Goal: Task Accomplishment & Management: Manage account settings

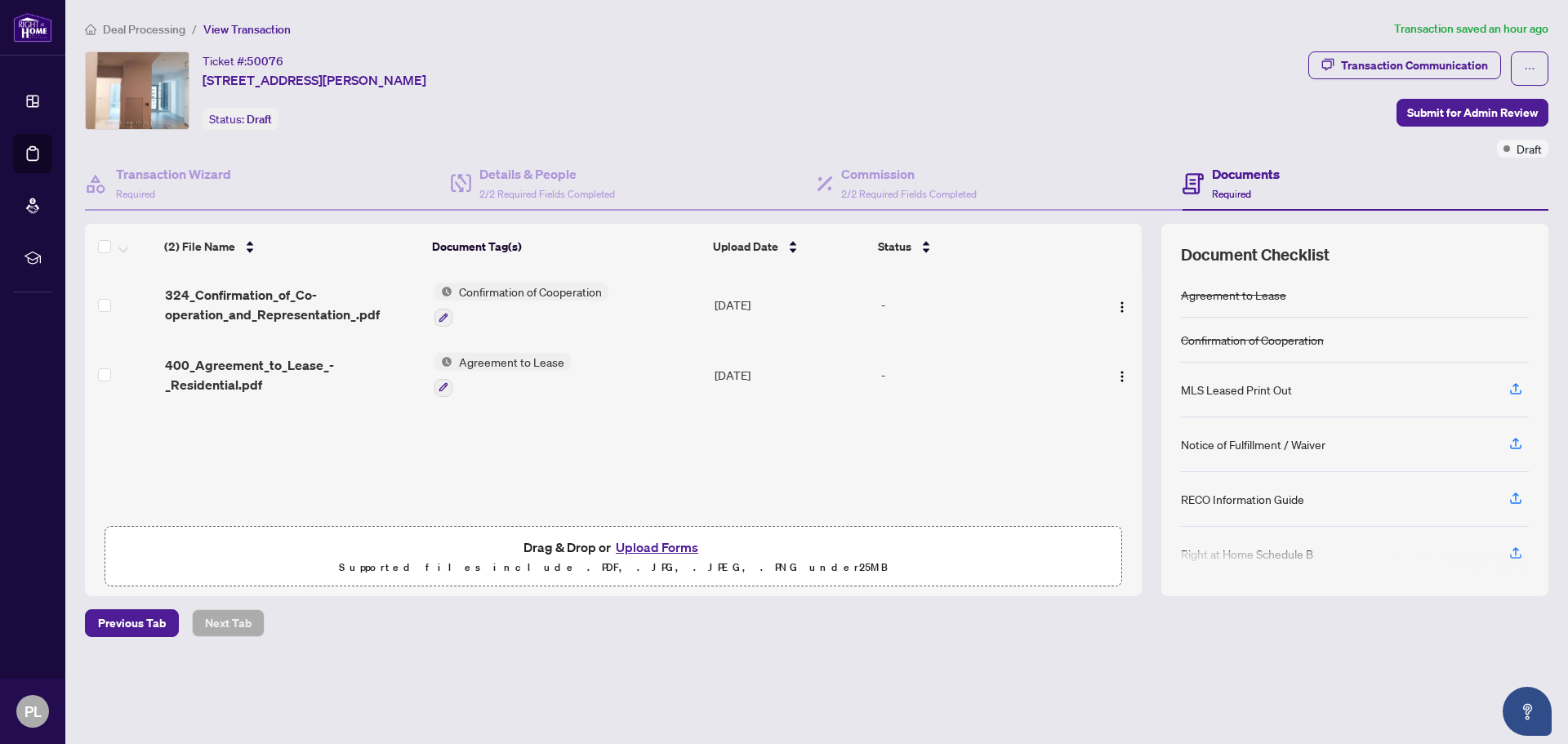
click at [1029, 642] on div "Deal Processing / View Transaction Transaction saved an hour ago Ticket #: 5007…" at bounding box center [816, 356] width 1476 height 674
click at [1516, 388] on icon "button" at bounding box center [1515, 389] width 15 height 15
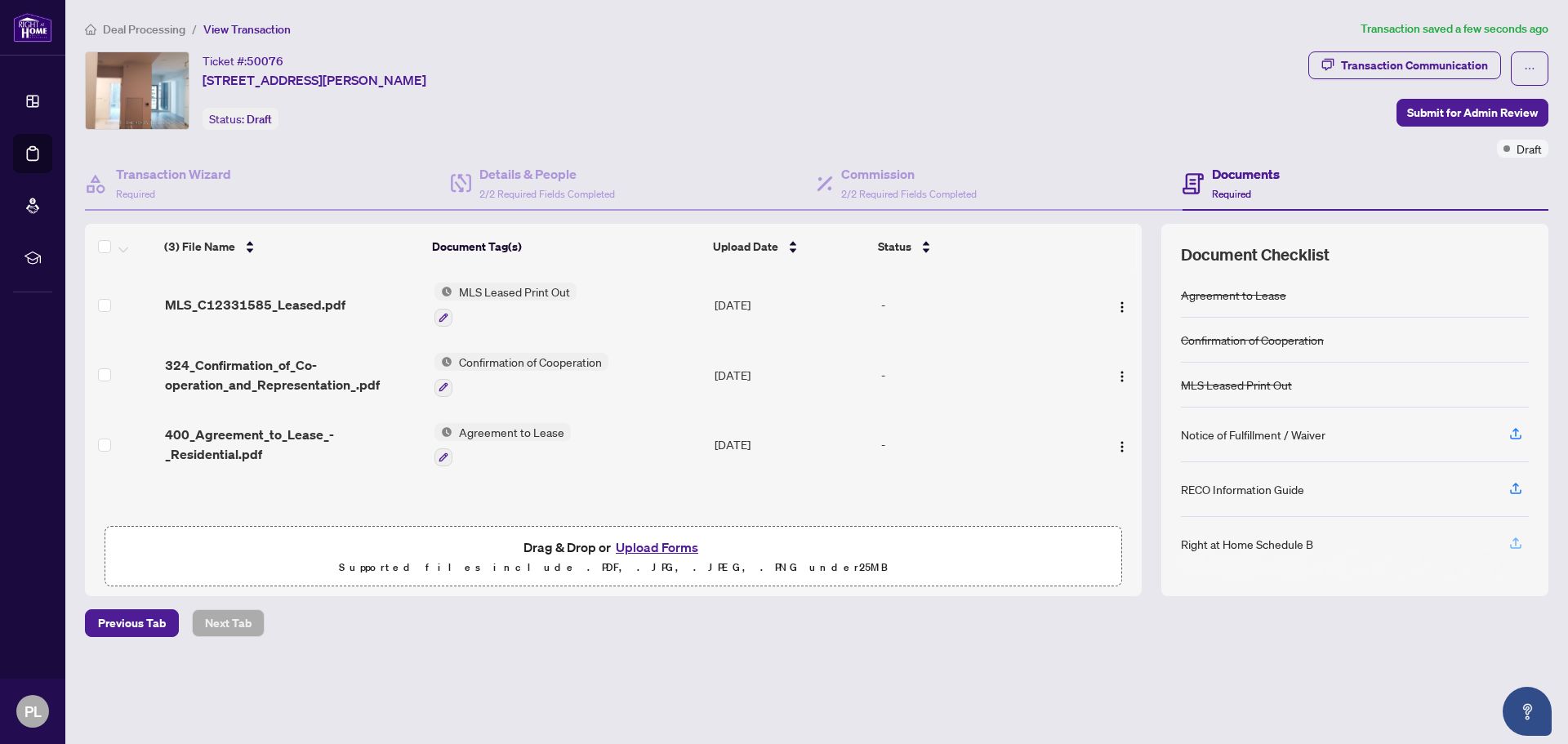
click at [1516, 547] on icon "button" at bounding box center [1515, 545] width 12 height 4
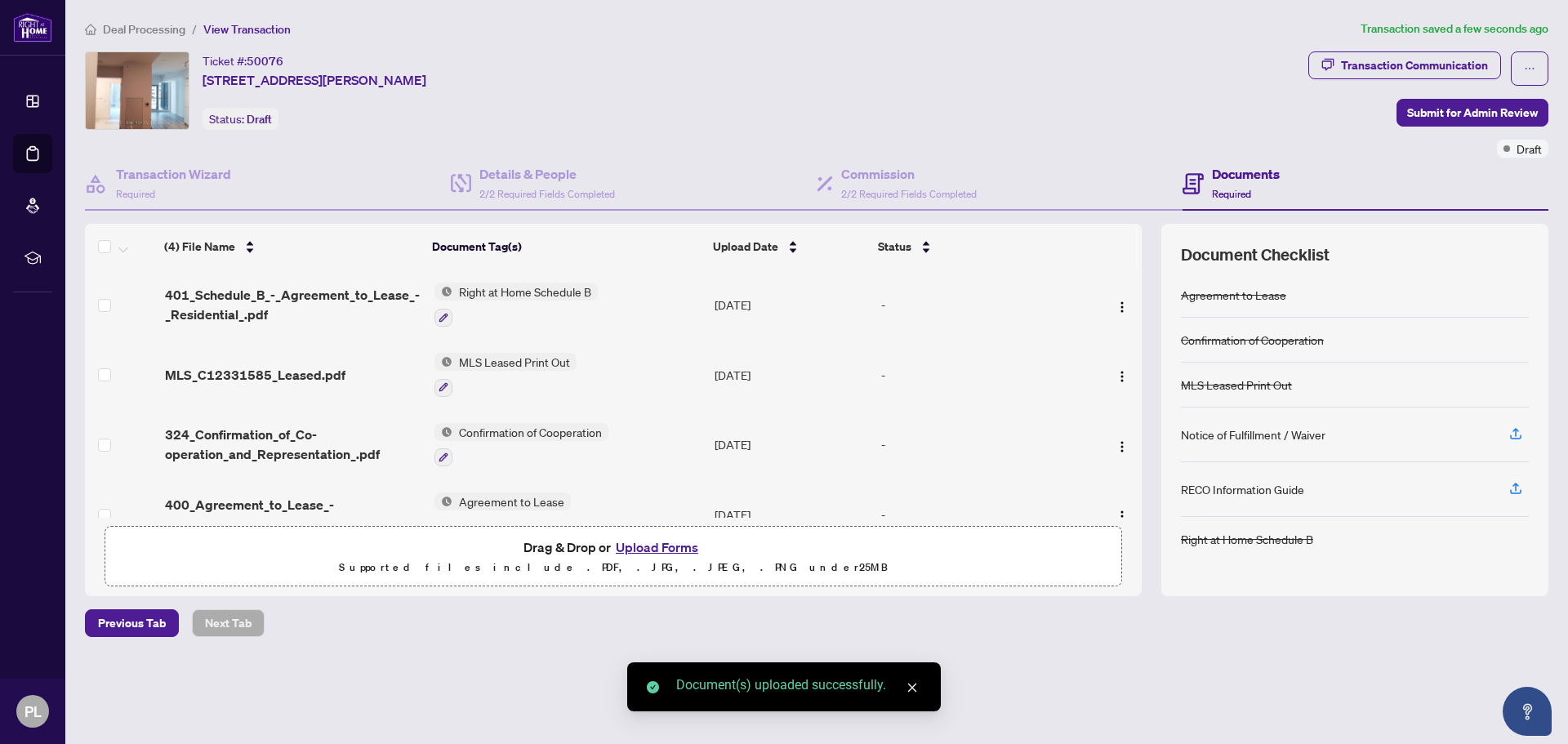
click at [557, 291] on span "Right at Home Schedule B" at bounding box center [524, 291] width 145 height 18
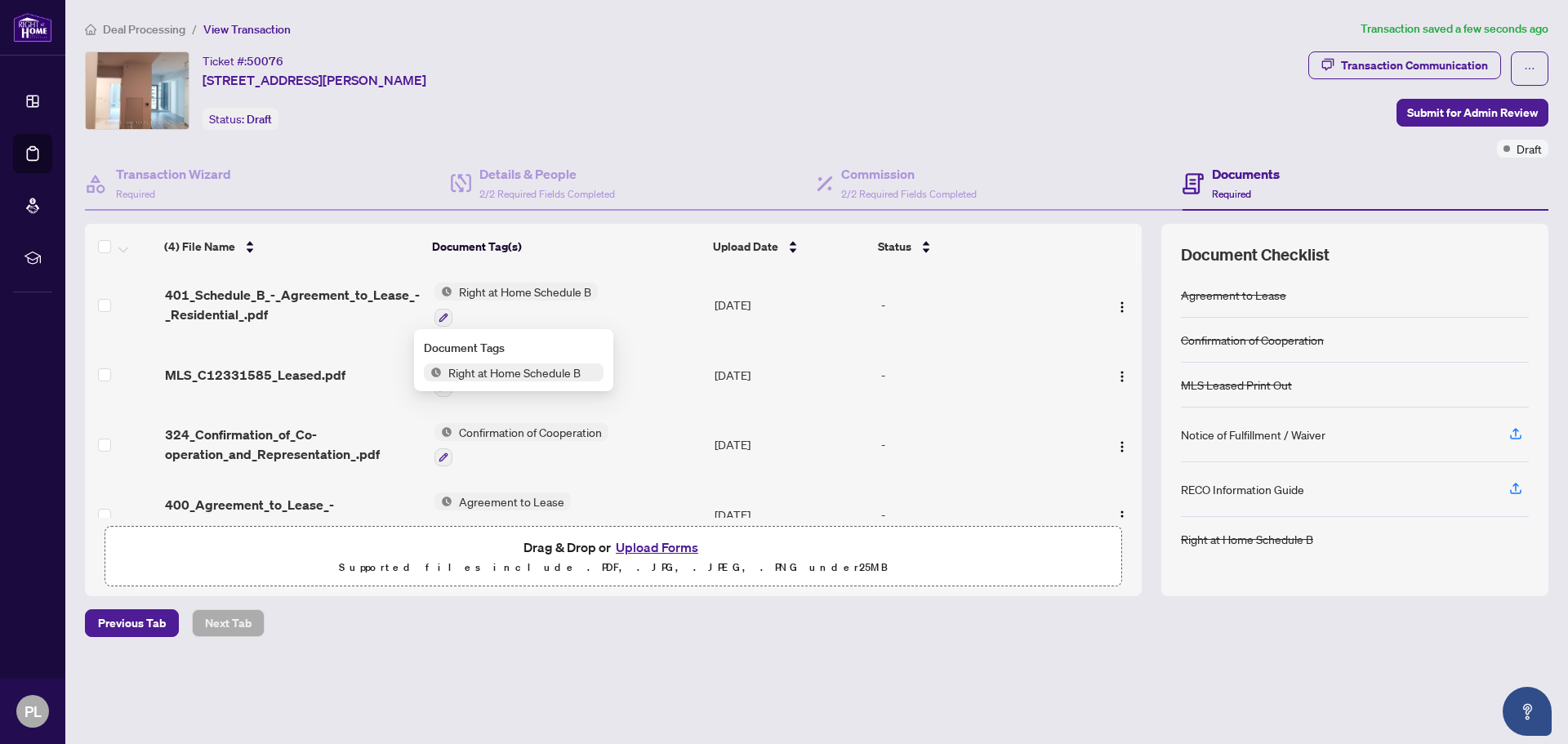
click at [549, 368] on span "Right at Home Schedule B" at bounding box center [514, 372] width 145 height 18
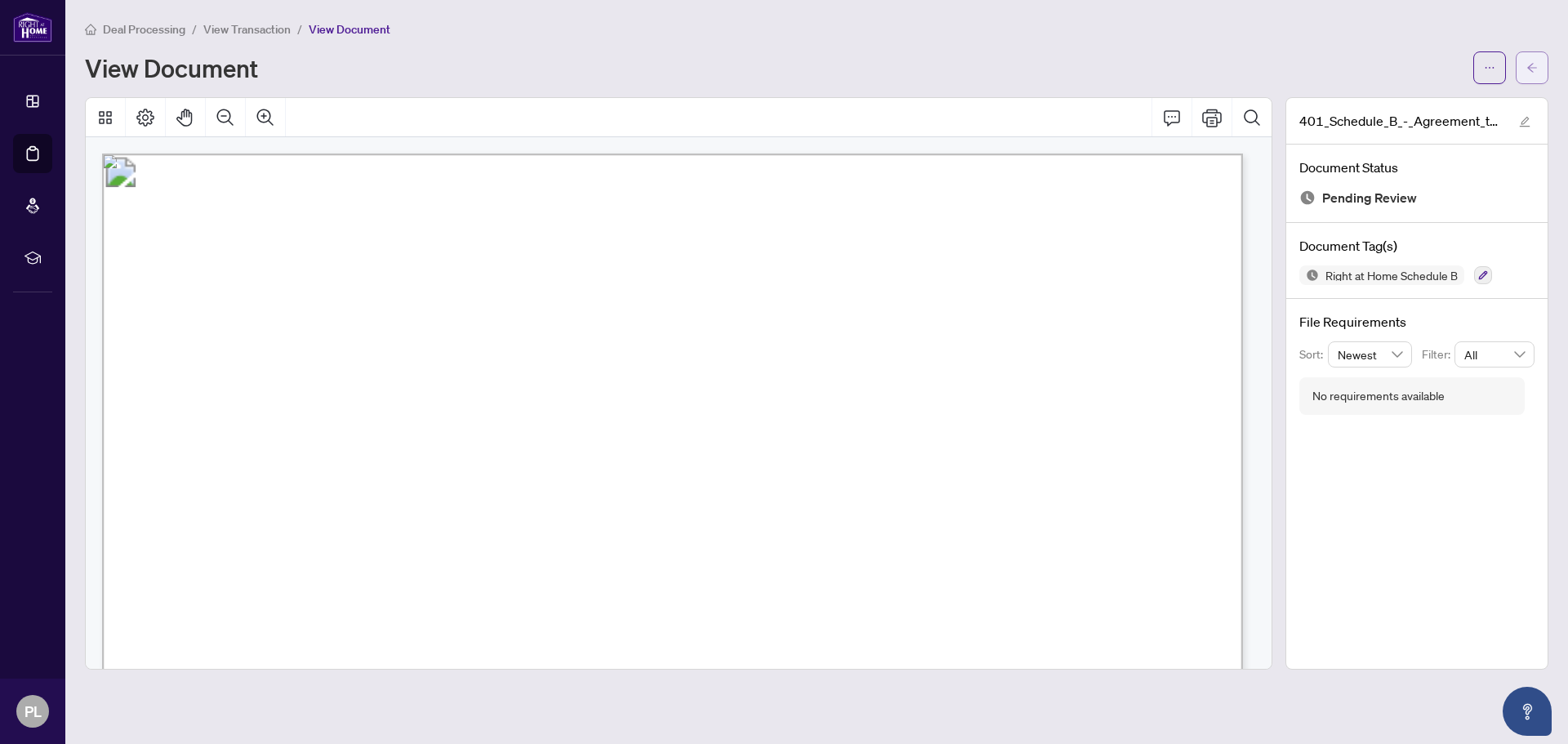
click at [1531, 60] on span "button" at bounding box center [1532, 67] width 12 height 26
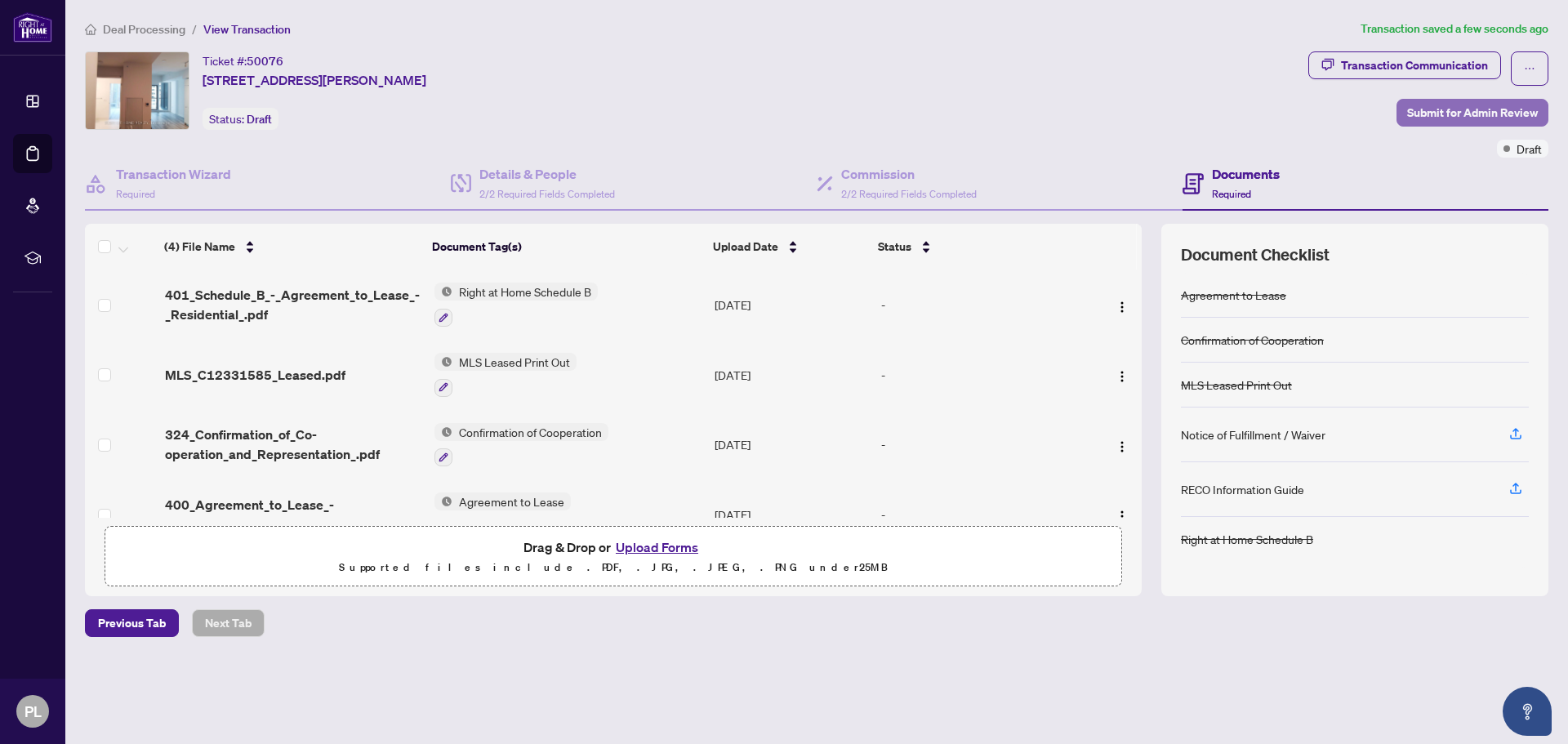
click at [1449, 113] on span "Submit for Admin Review" at bounding box center [1472, 112] width 131 height 26
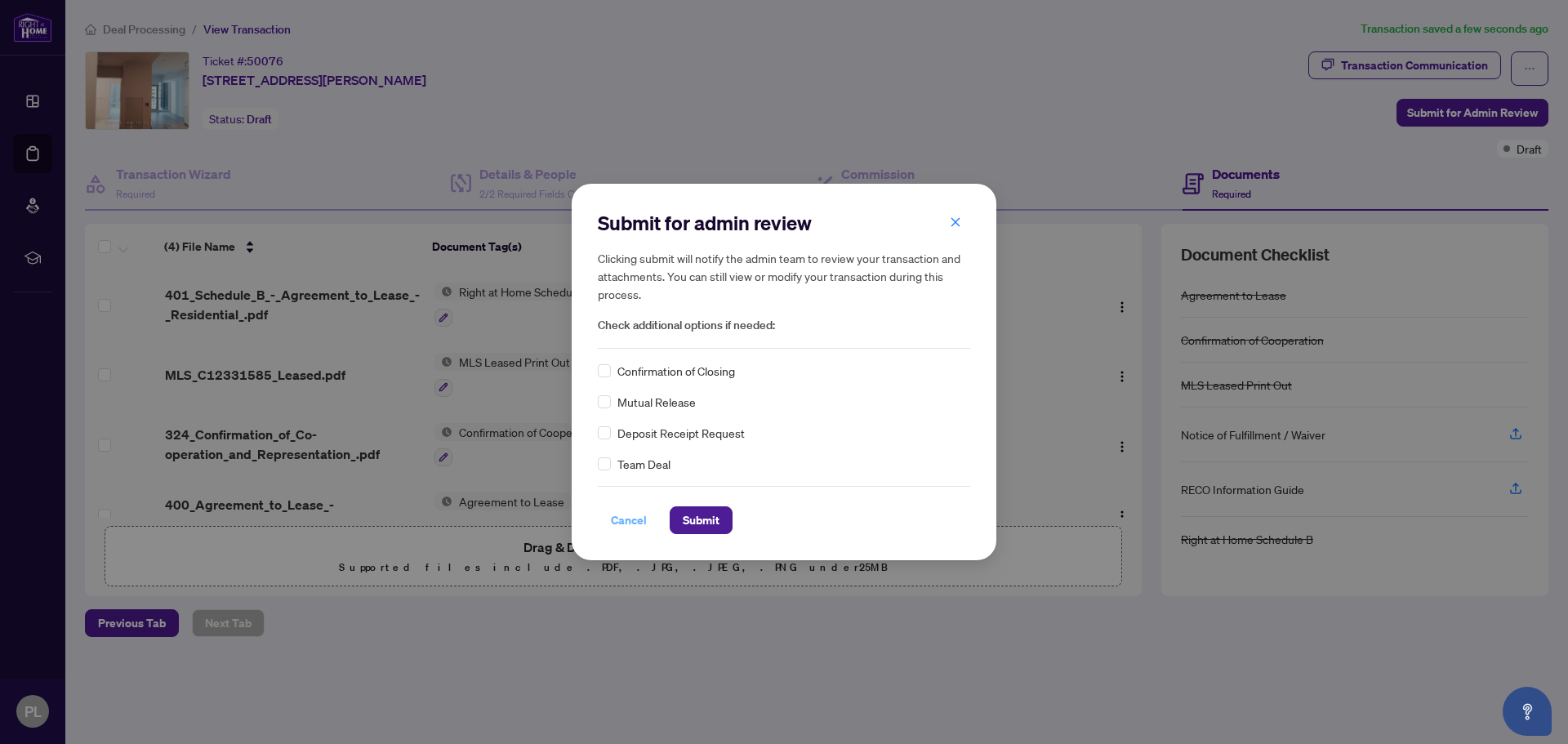
click at [631, 522] on span "Cancel" at bounding box center [628, 520] width 36 height 26
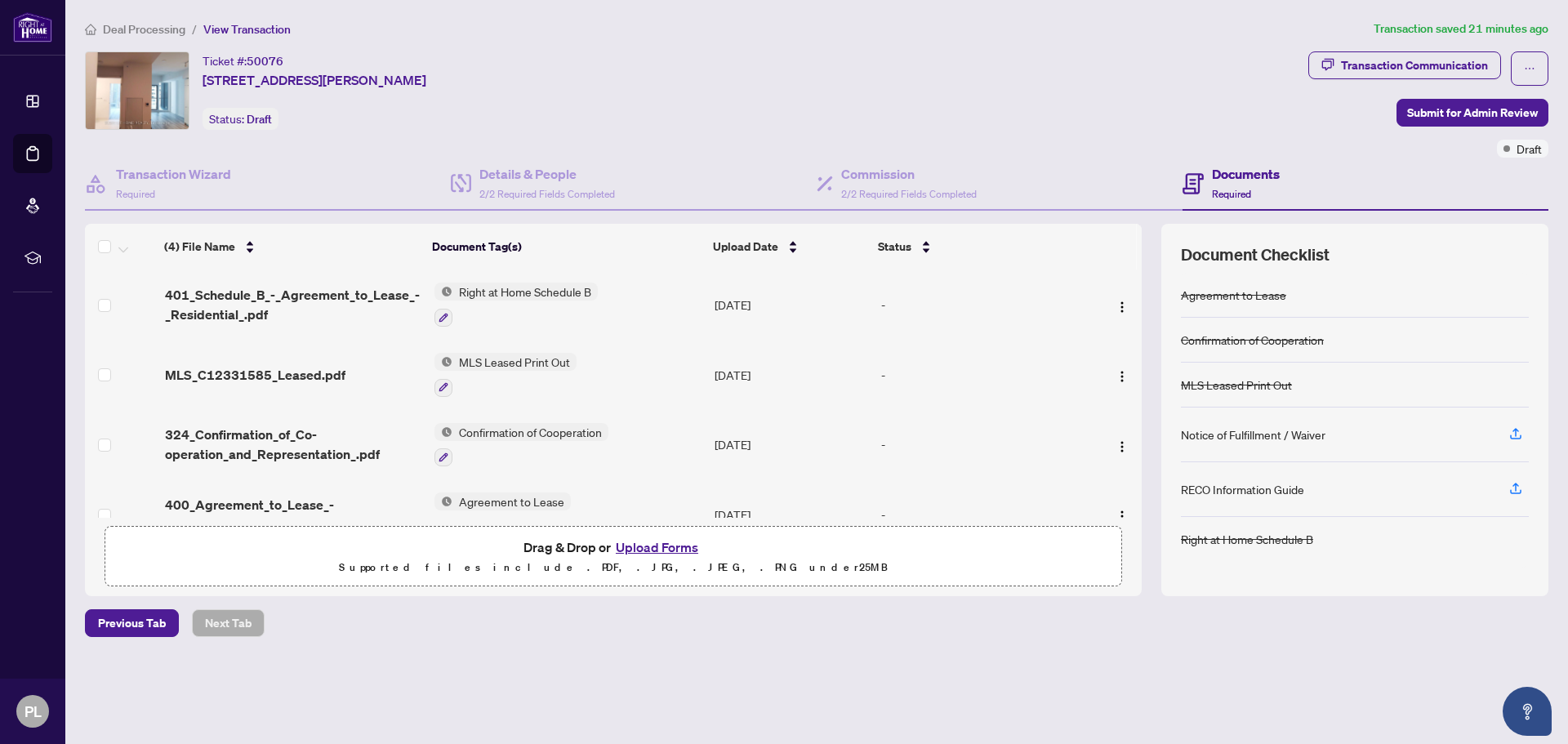
click at [1258, 677] on div "Deal Processing / View Transaction Transaction saved 21 minutes ago Ticket #: 5…" at bounding box center [816, 356] width 1476 height 674
click at [654, 543] on button "Upload Forms" at bounding box center [657, 547] width 92 height 21
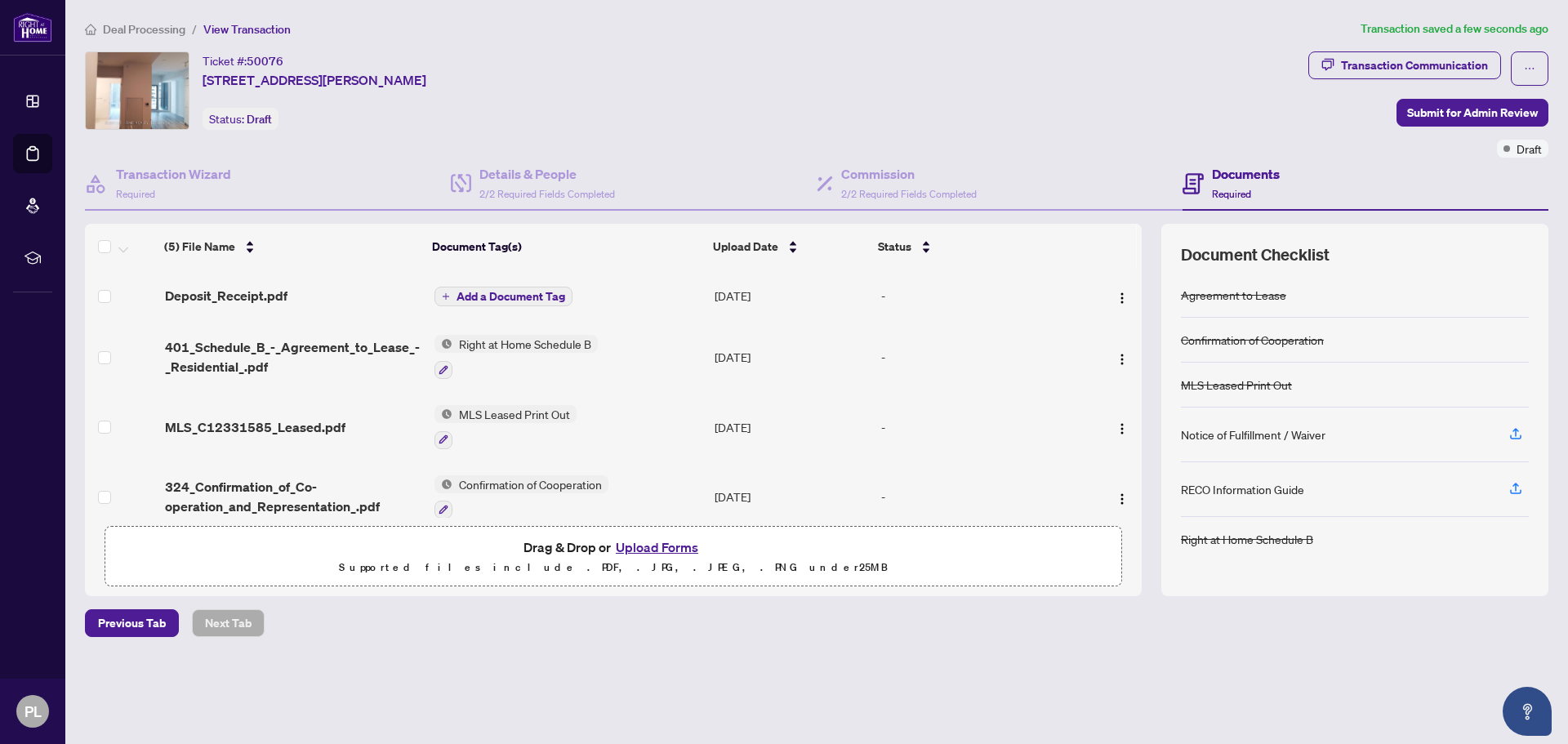
click at [551, 296] on span "Add a Document Tag" at bounding box center [511, 297] width 109 height 12
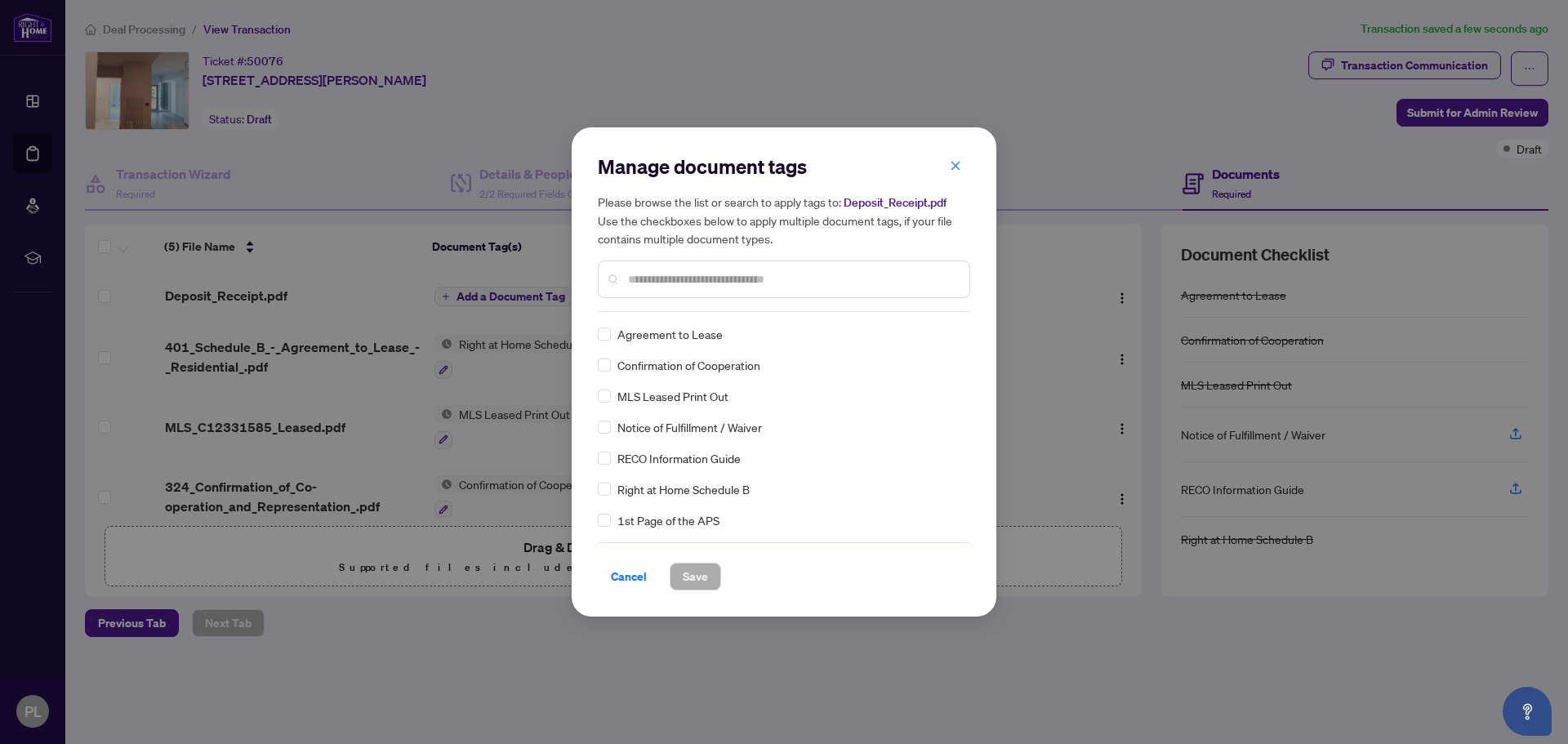
click at [672, 303] on div "Manage document tags Please browse the list or search to apply tags to: Deposit…" at bounding box center [784, 232] width 372 height 159
click at [678, 287] on input "text" at bounding box center [792, 278] width 328 height 18
type input "*******"
click at [605, 434] on label at bounding box center [605, 427] width 13 height 18
click at [709, 583] on button "Save" at bounding box center [694, 576] width 51 height 28
